Goal: Task Accomplishment & Management: Manage account settings

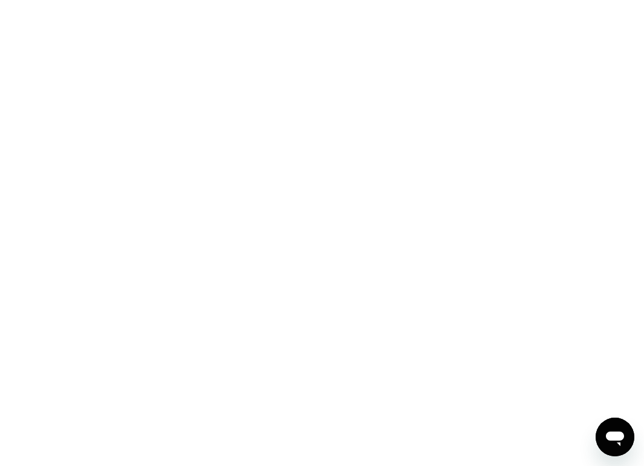
click at [278, 74] on div at bounding box center [322, 233] width 644 height 466
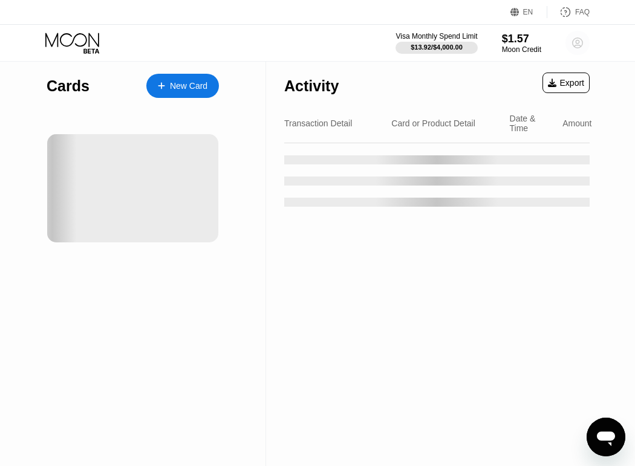
click at [577, 45] on icon at bounding box center [577, 43] width 7 height 7
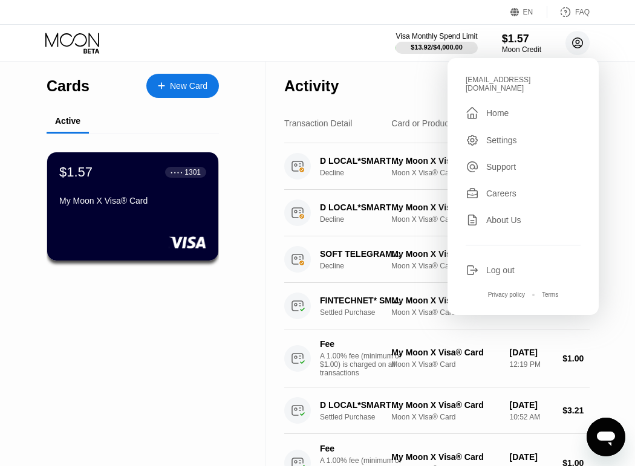
click at [577, 45] on icon at bounding box center [577, 43] width 7 height 7
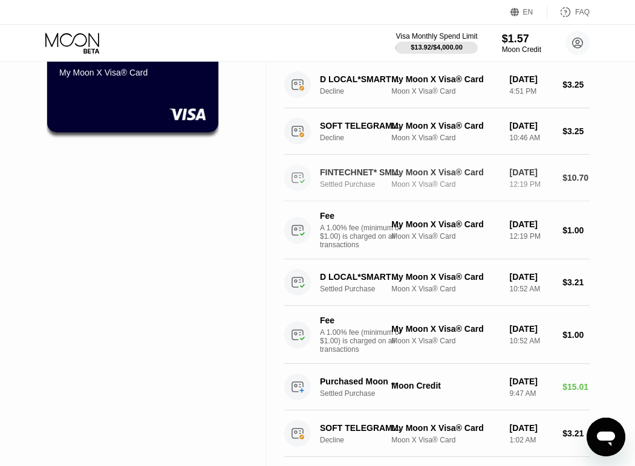
scroll to position [129, 0]
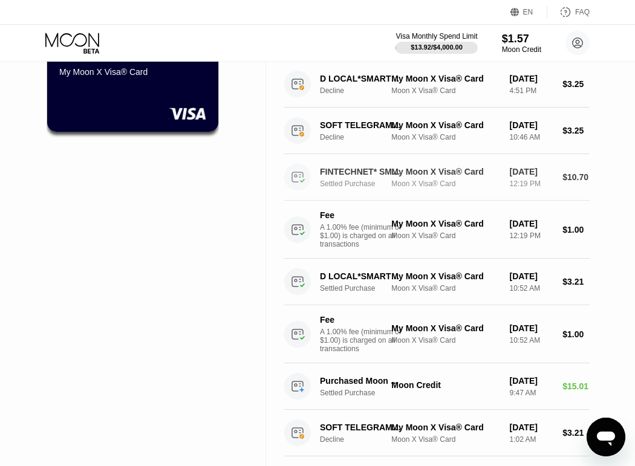
click at [328, 177] on div "FINTECHNET* SMSONLINE +447451278047GB" at bounding box center [361, 172] width 82 height 10
